Goal: Contribute content: Add original content to the website for others to see

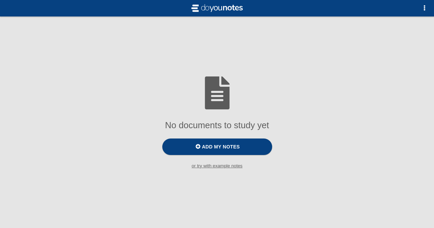
click at [424, 8] on span "button" at bounding box center [424, 7] width 5 height 5
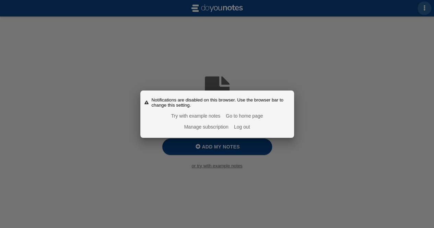
click at [347, 104] on div at bounding box center [217, 114] width 434 height 228
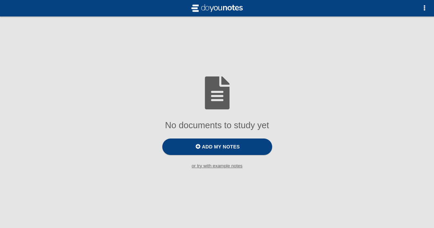
click at [231, 146] on span "Add my notes" at bounding box center [221, 146] width 38 height 5
click at [0, 0] on input "Add my notes" at bounding box center [0, 0] width 0 height 0
click at [222, 166] on small "or try with example notes" at bounding box center [217, 165] width 434 height 5
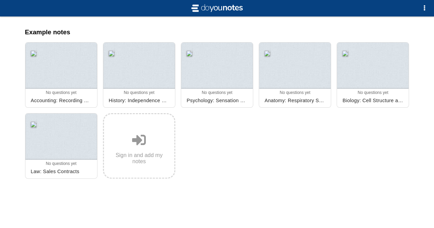
click at [157, 167] on link "Sign in and add my notes" at bounding box center [139, 146] width 72 height 66
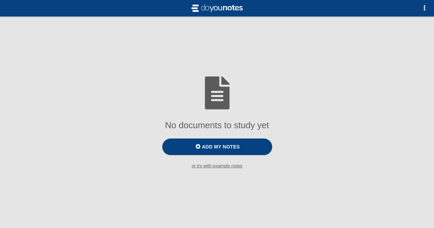
click at [244, 152] on label "Add my notes" at bounding box center [217, 147] width 110 height 16
click at [0, 0] on input "Add my notes" at bounding box center [0, 0] width 0 height 0
